Goal: Transaction & Acquisition: Purchase product/service

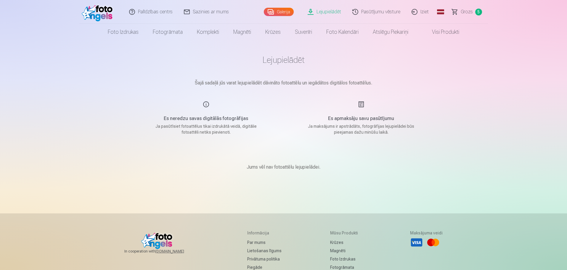
click at [130, 89] on div "Lejupielādēt Šajā sadaļā jūs varat lejupielādēt dāvināto fotoattēlu un iegādāto…" at bounding box center [283, 188] width 355 height 376
click at [320, 12] on link "Lejupielādēt" at bounding box center [324, 12] width 45 height 24
click at [325, 13] on link "Lejupielādēt" at bounding box center [324, 12] width 45 height 24
click at [281, 11] on link "Galerija" at bounding box center [279, 12] width 30 height 8
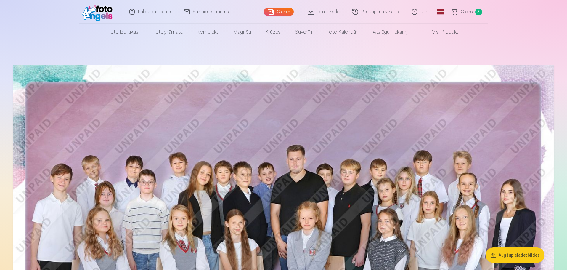
click at [332, 14] on link "Lejupielādēt" at bounding box center [324, 12] width 45 height 24
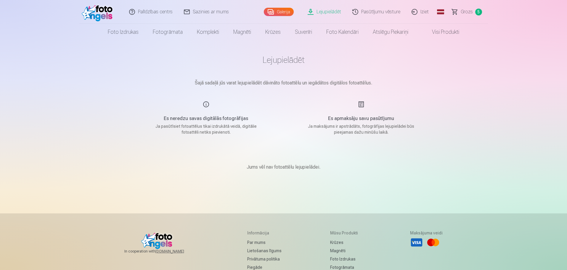
click at [285, 11] on link "Galerija" at bounding box center [279, 12] width 30 height 8
click at [382, 13] on link "Pasūtījumu vēsture" at bounding box center [376, 12] width 59 height 24
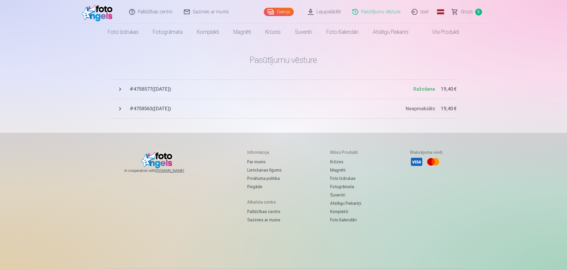
click at [146, 91] on span "# 4758577 ( 9.10.2025 )" at bounding box center [271, 89] width 283 height 7
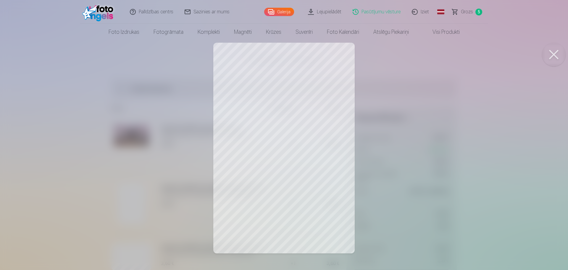
click at [270, 154] on div at bounding box center [284, 135] width 568 height 270
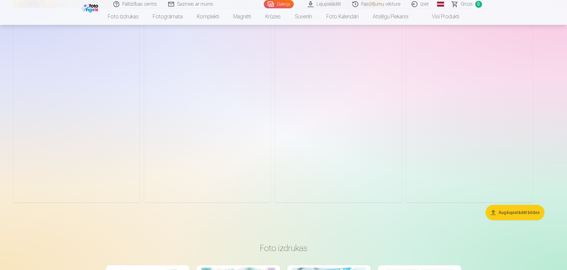
scroll to position [3066, 0]
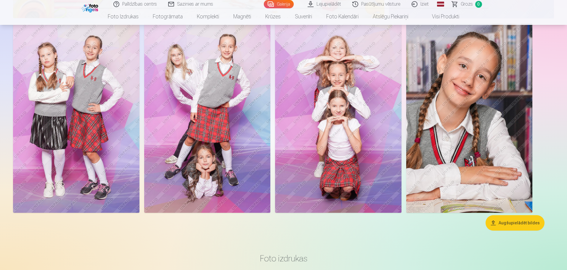
scroll to position [3054, 0]
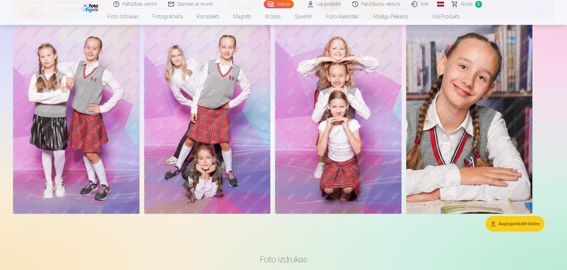
click at [523, 225] on button "Augšupielādēt bildes" at bounding box center [514, 223] width 59 height 15
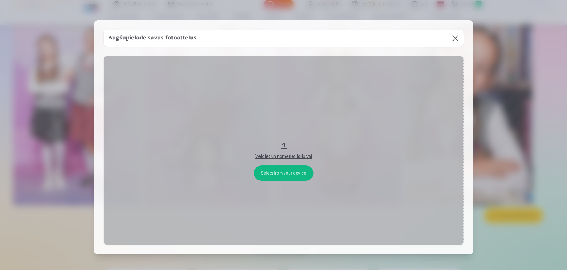
scroll to position [3061, 0]
click at [452, 39] on button at bounding box center [455, 38] width 17 height 17
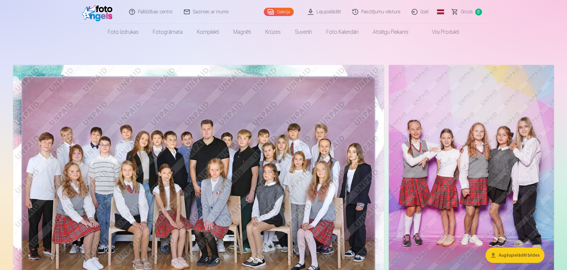
scroll to position [0, 0]
click at [469, 14] on span "Grozs" at bounding box center [466, 11] width 12 height 7
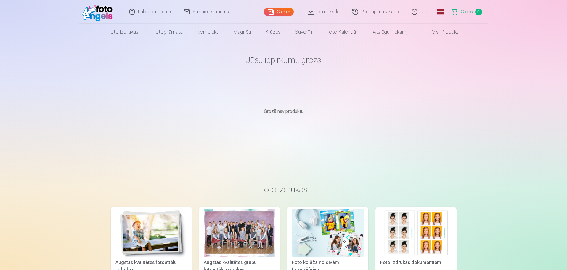
click at [378, 12] on link "Pasūtījumu vēsture" at bounding box center [376, 12] width 59 height 24
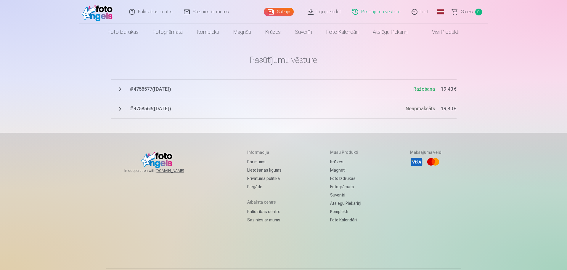
click at [141, 90] on span "# 4758577 ( 9.10.2025 )" at bounding box center [271, 89] width 283 height 7
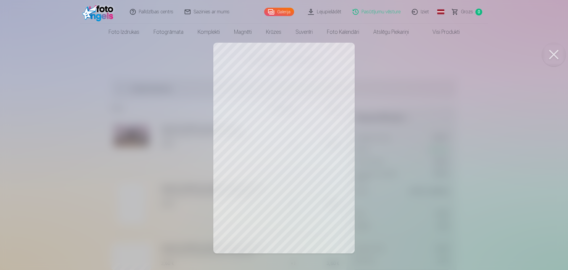
click at [397, 125] on div at bounding box center [284, 135] width 568 height 270
